Goal: Navigation & Orientation: Find specific page/section

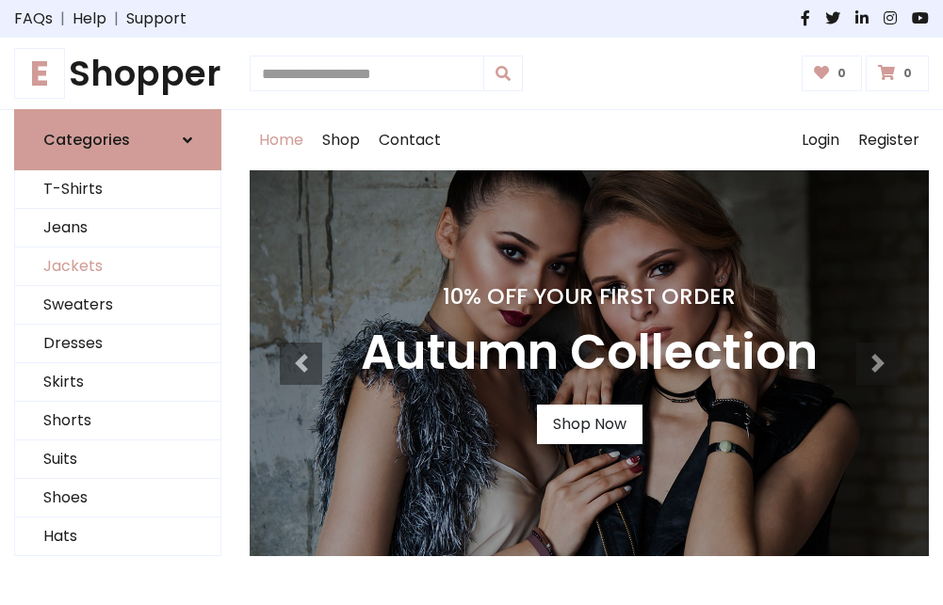
click at [118, 267] on link "Jackets" at bounding box center [117, 267] width 205 height 39
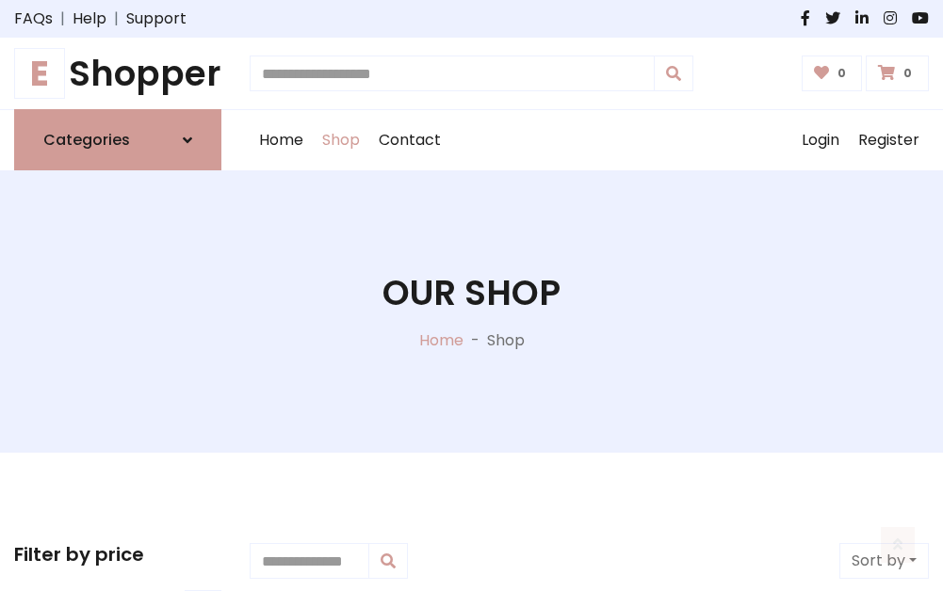
scroll to position [851, 0]
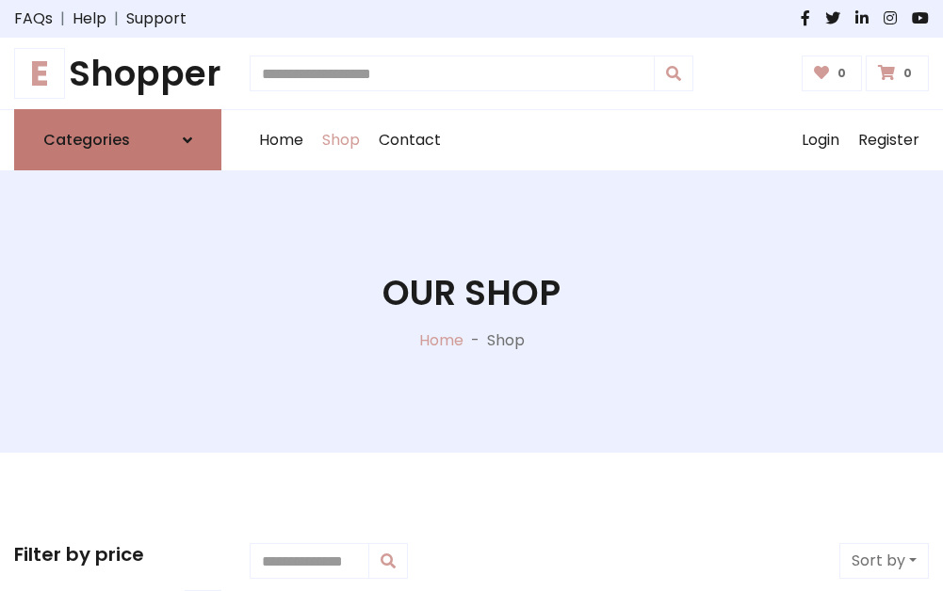
click at [118, 140] on h6 "Categories" at bounding box center [86, 140] width 87 height 18
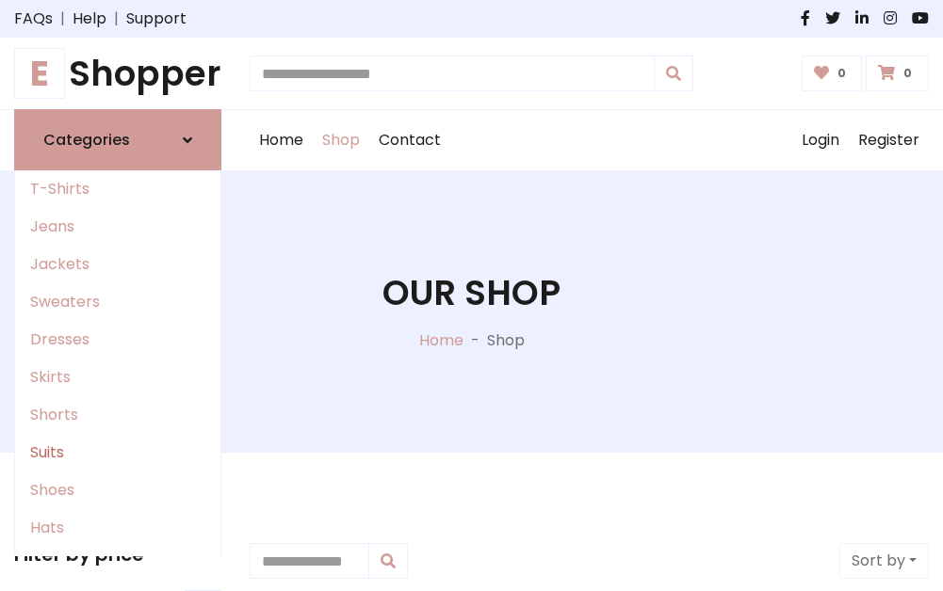
click at [118, 453] on link "Suits" at bounding box center [117, 453] width 205 height 38
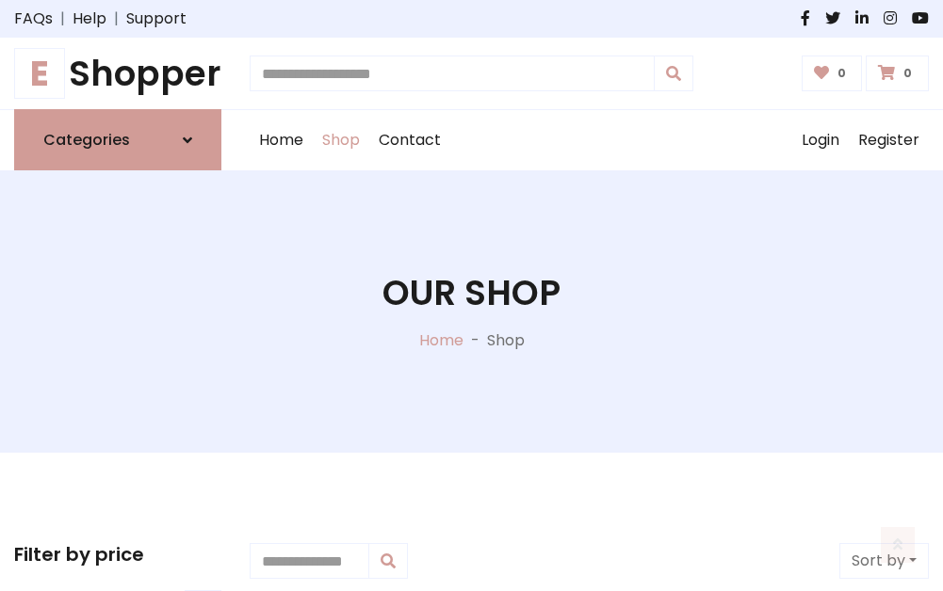
scroll to position [1361, 0]
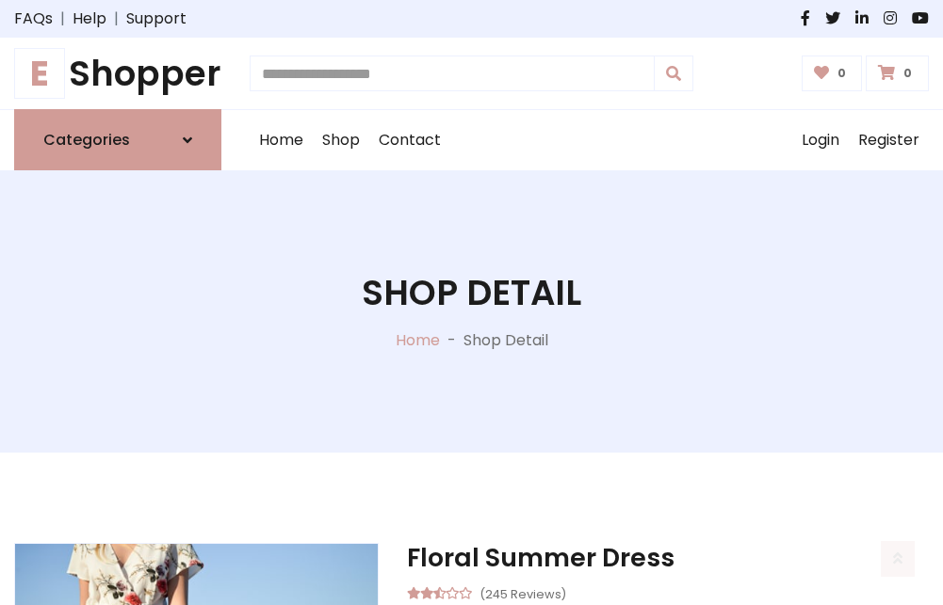
scroll to position [1760, 0]
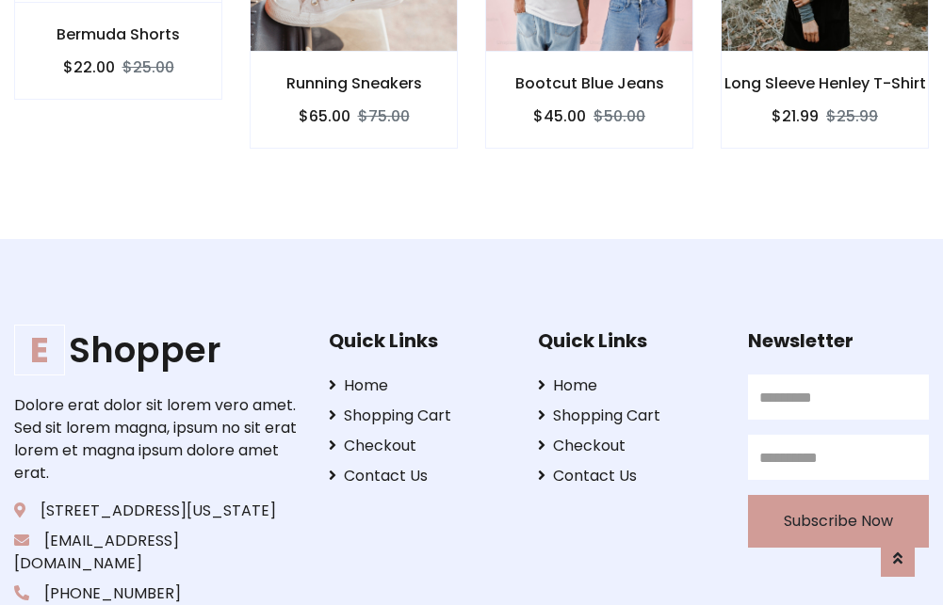
scroll to position [1758, 0]
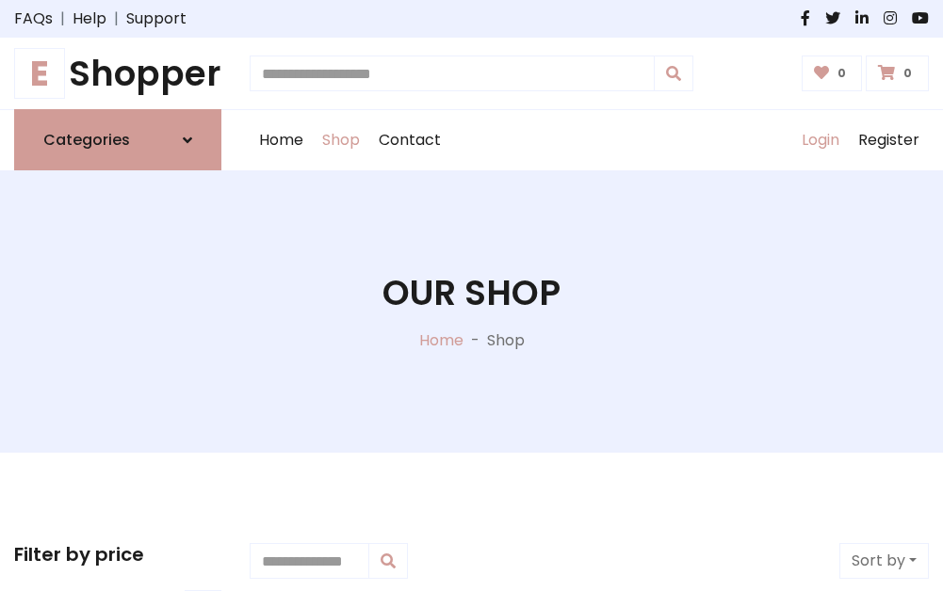
click at [819, 140] on link "Login" at bounding box center [820, 140] width 56 height 60
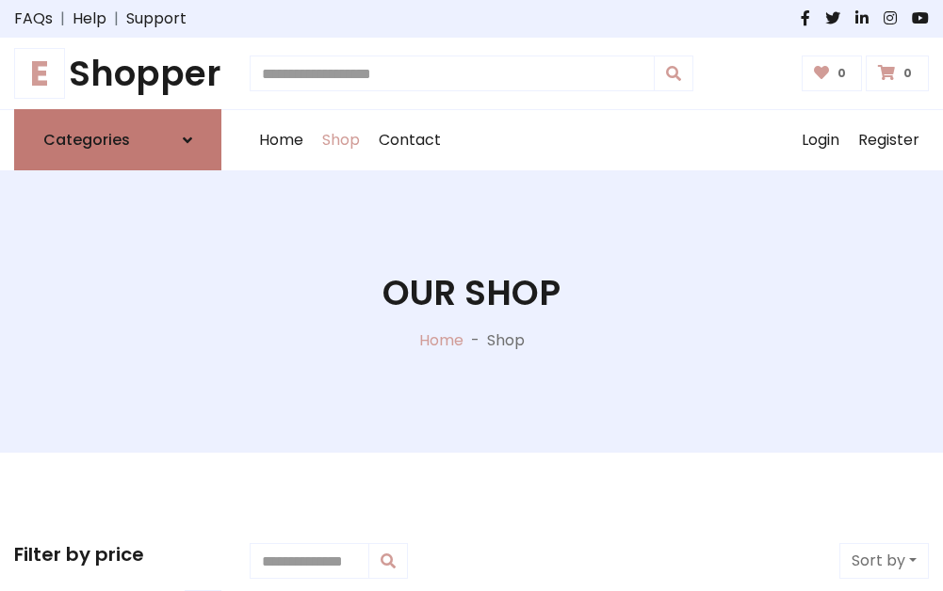
click at [187, 140] on icon at bounding box center [187, 140] width 9 height 15
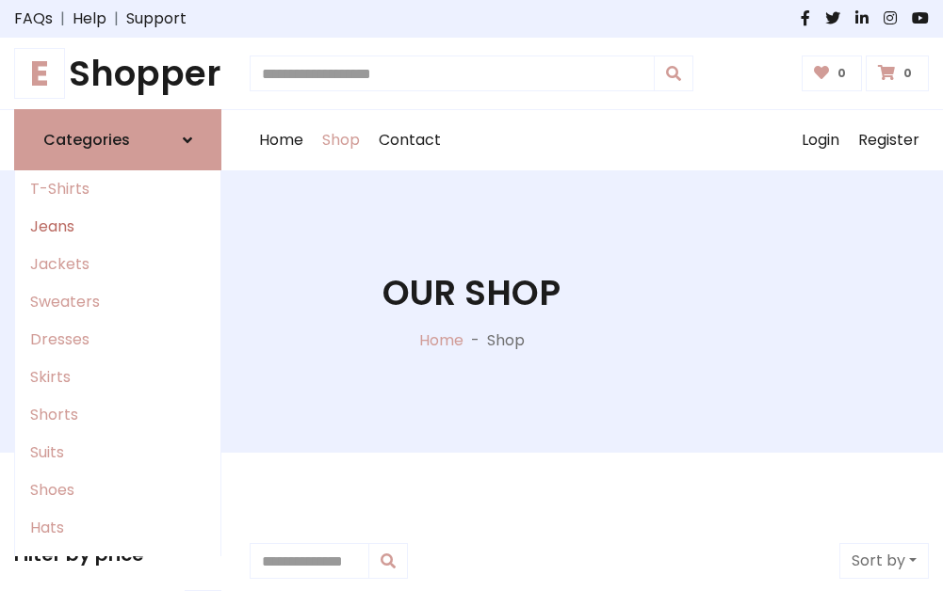
click at [118, 227] on link "Jeans" at bounding box center [117, 227] width 205 height 38
